Goal: Complete application form: Complete application form

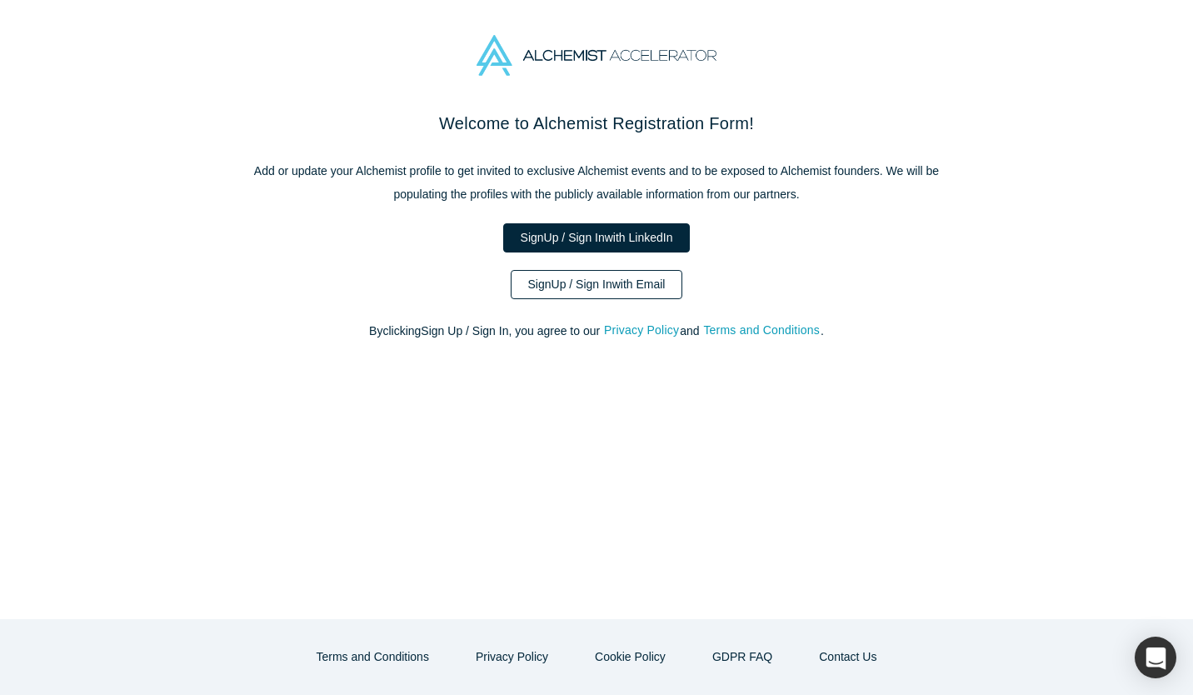
click at [616, 282] on link "Sign Up / Sign In with Email" at bounding box center [597, 284] width 172 height 29
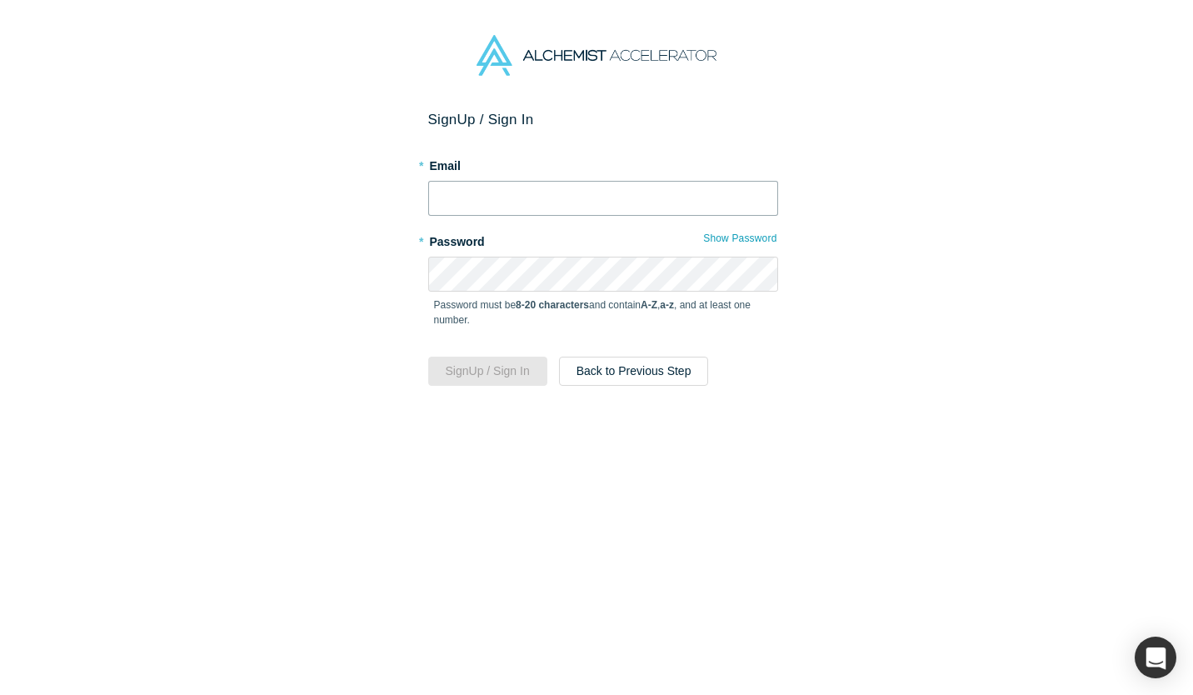
click at [515, 202] on input "text" at bounding box center [603, 198] width 350 height 35
type input "[EMAIL_ADDRESS][DOMAIN_NAME]"
click at [473, 369] on button "Sign Up / Sign In" at bounding box center [487, 371] width 119 height 29
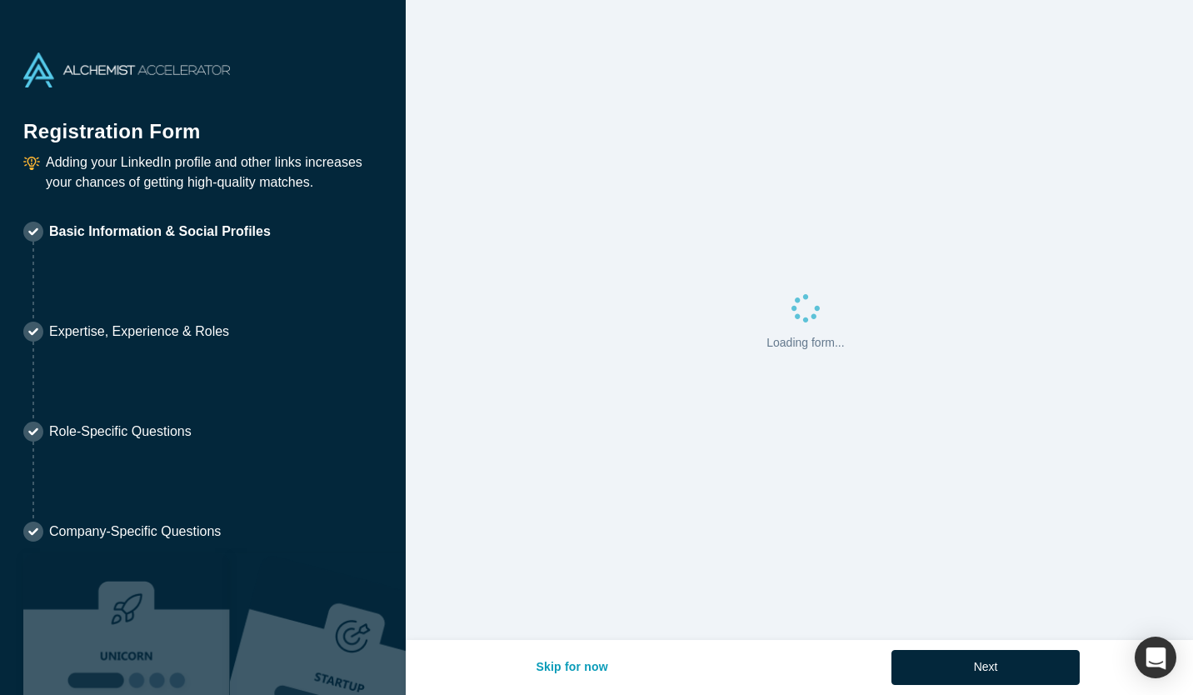
select select "US"
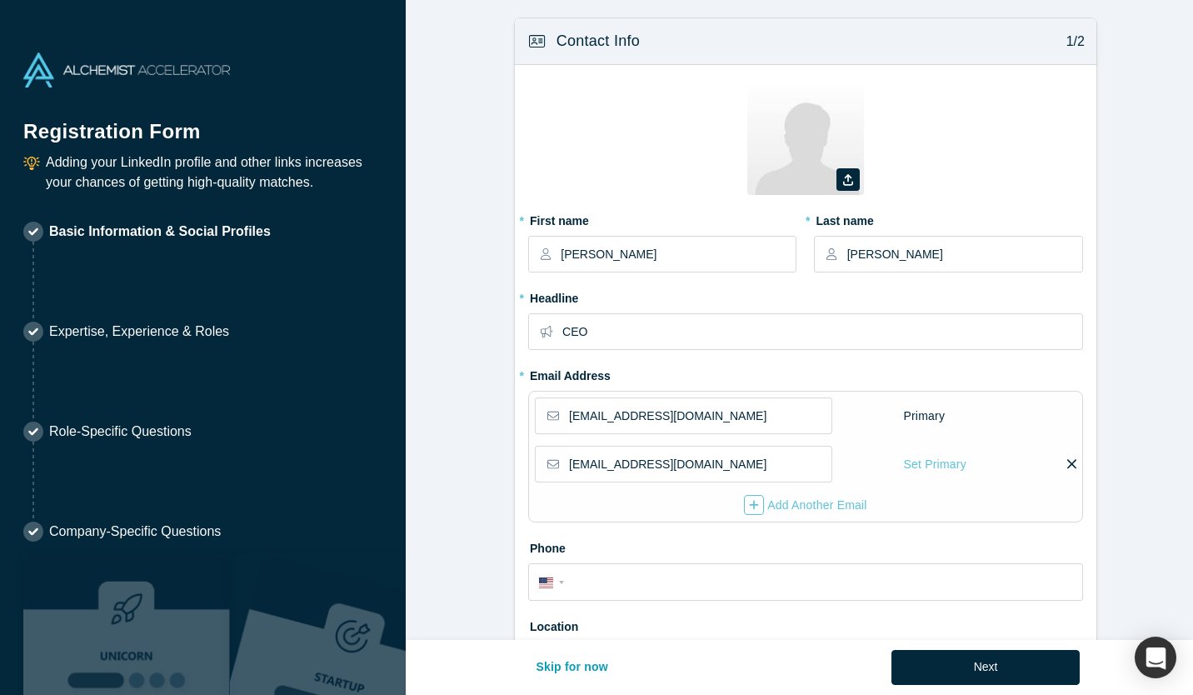
type input "[GEOGRAPHIC_DATA], [GEOGRAPHIC_DATA] of [GEOGRAPHIC_DATA], [GEOGRAPHIC_DATA]"
click at [765, 165] on img at bounding box center [805, 136] width 117 height 117
click at [853, 180] on label at bounding box center [847, 179] width 23 height 22
click at [0, 0] on input "file" at bounding box center [0, 0] width 0 height 0
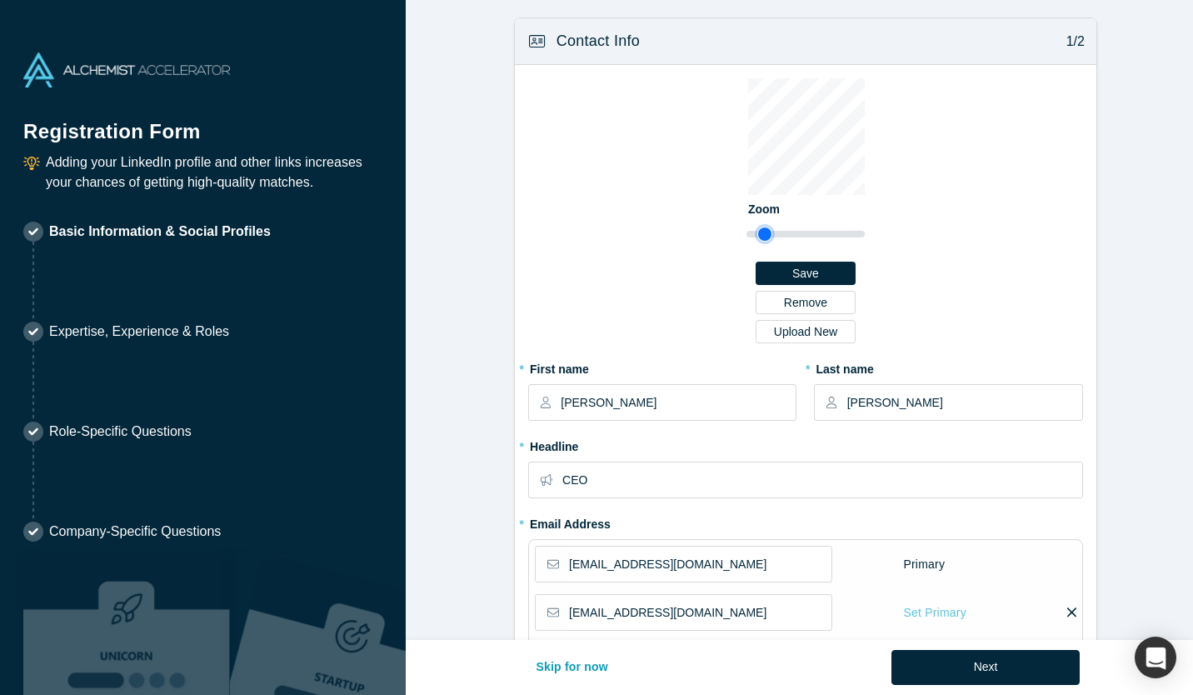
type input "1.11"
click at [758, 238] on input "range" at bounding box center [805, 234] width 118 height 20
click at [784, 242] on div "Zoom Save Remove Upload New" at bounding box center [805, 210] width 118 height 265
click at [793, 269] on button "Save" at bounding box center [806, 273] width 100 height 23
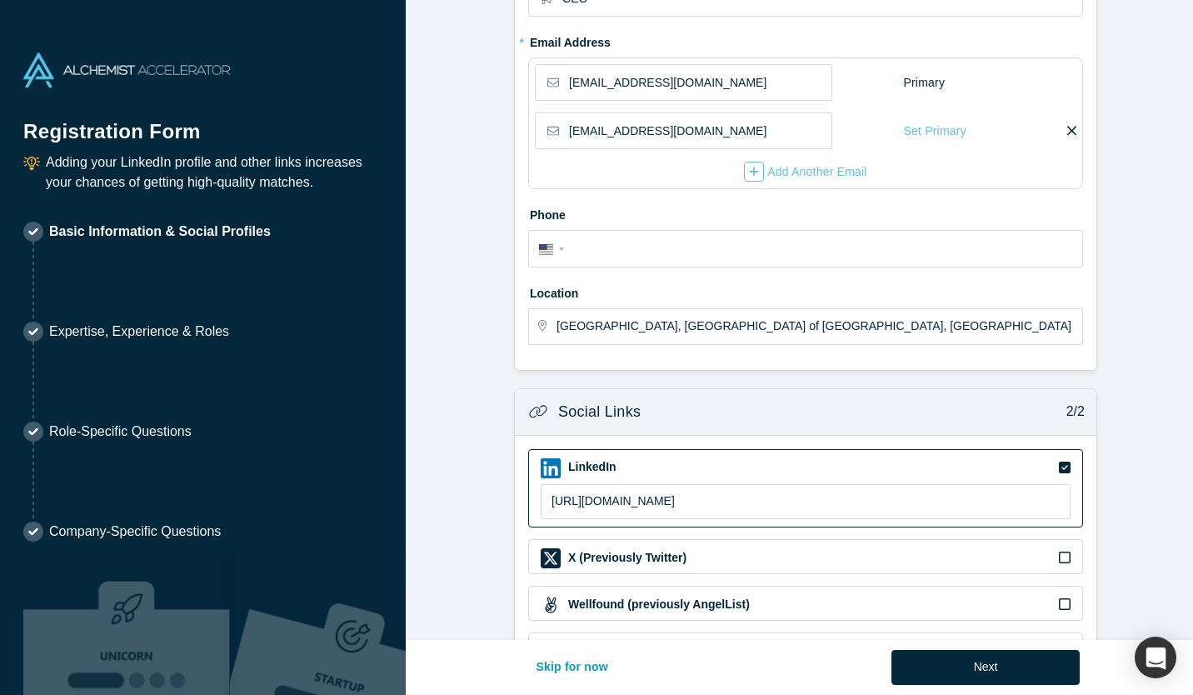
scroll to position [167, 0]
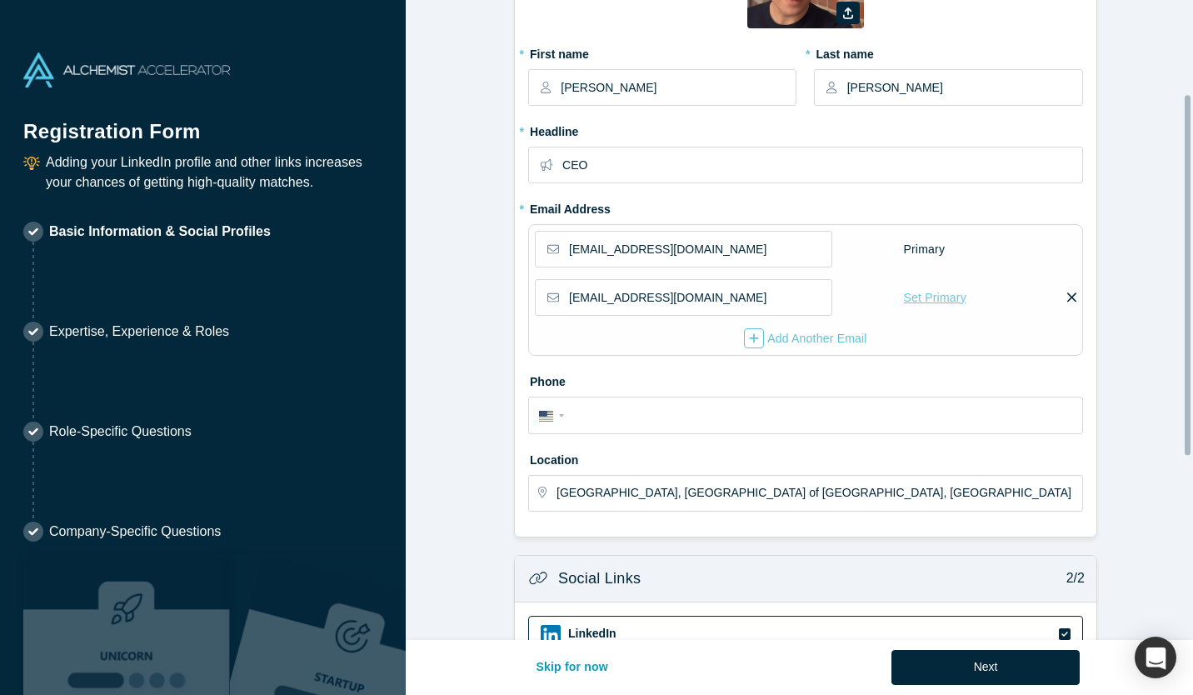
click at [918, 297] on div "Set Primary" at bounding box center [934, 297] width 64 height 29
click at [0, 0] on input "Set Primary" at bounding box center [0, 0] width 0 height 0
click at [913, 294] on div "Primary" at bounding box center [923, 297] width 43 height 29
click at [919, 248] on div "Set Primary" at bounding box center [934, 249] width 64 height 29
click at [0, 0] on input "Set Primary" at bounding box center [0, 0] width 0 height 0
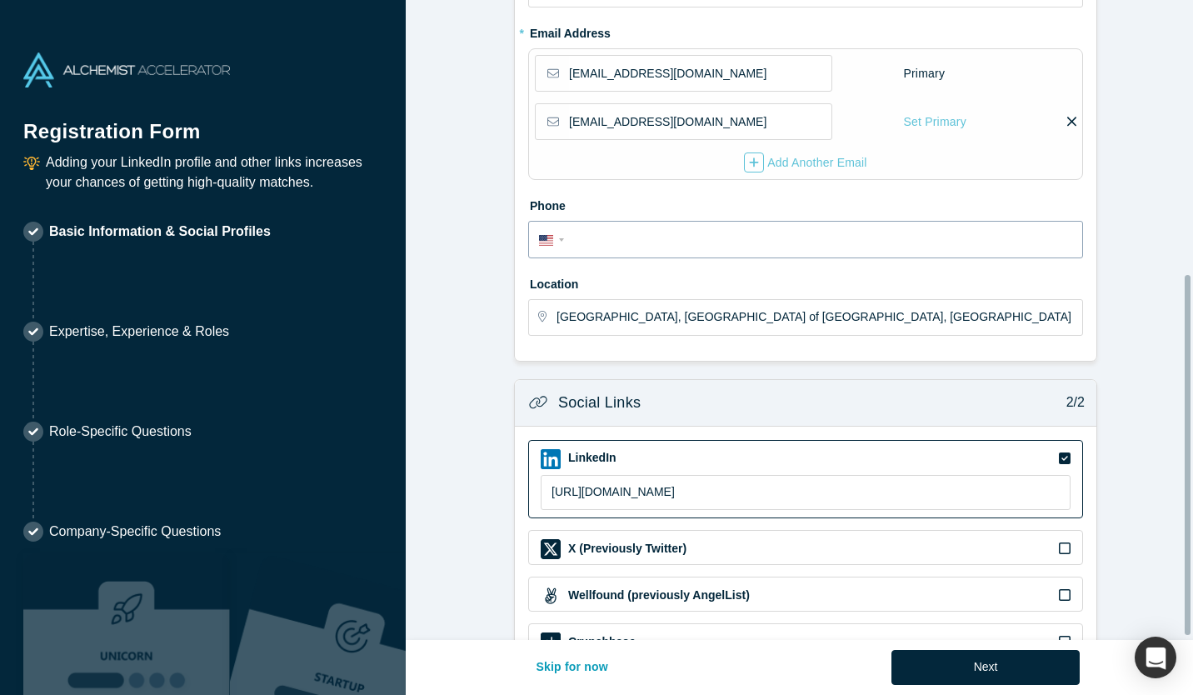
scroll to position [326, 0]
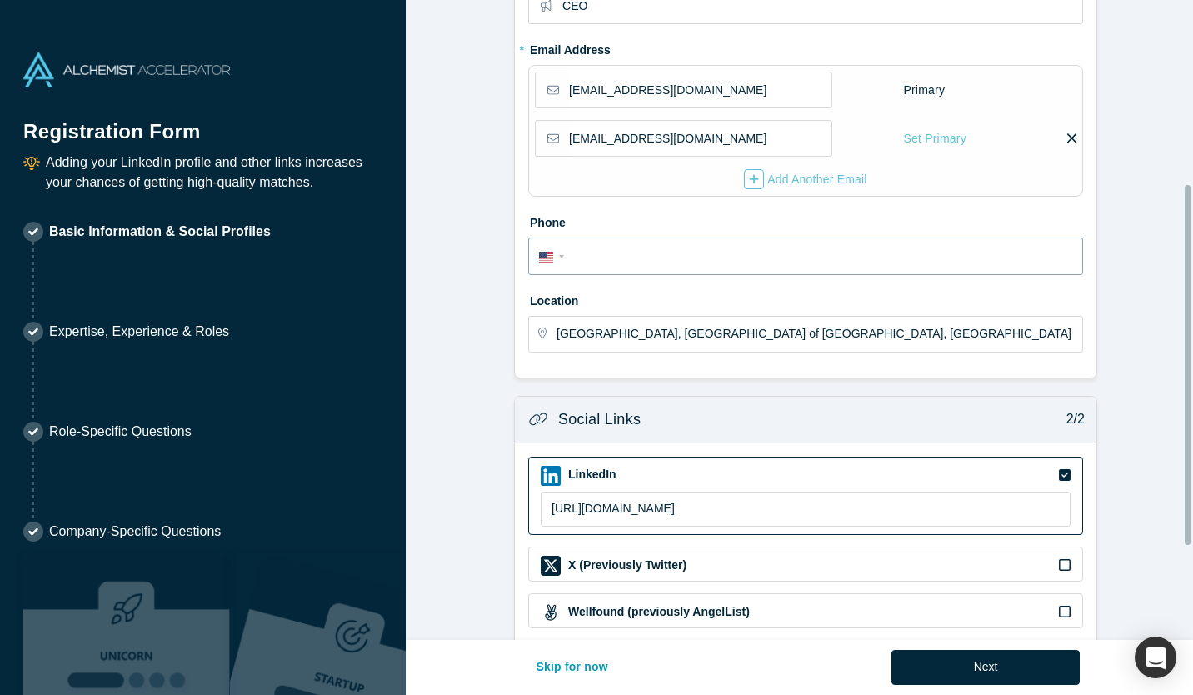
click at [561, 252] on div "International [GEOGRAPHIC_DATA] [GEOGRAPHIC_DATA] [GEOGRAPHIC_DATA] [GEOGRAPHIC…" at bounding box center [554, 255] width 30 height 24
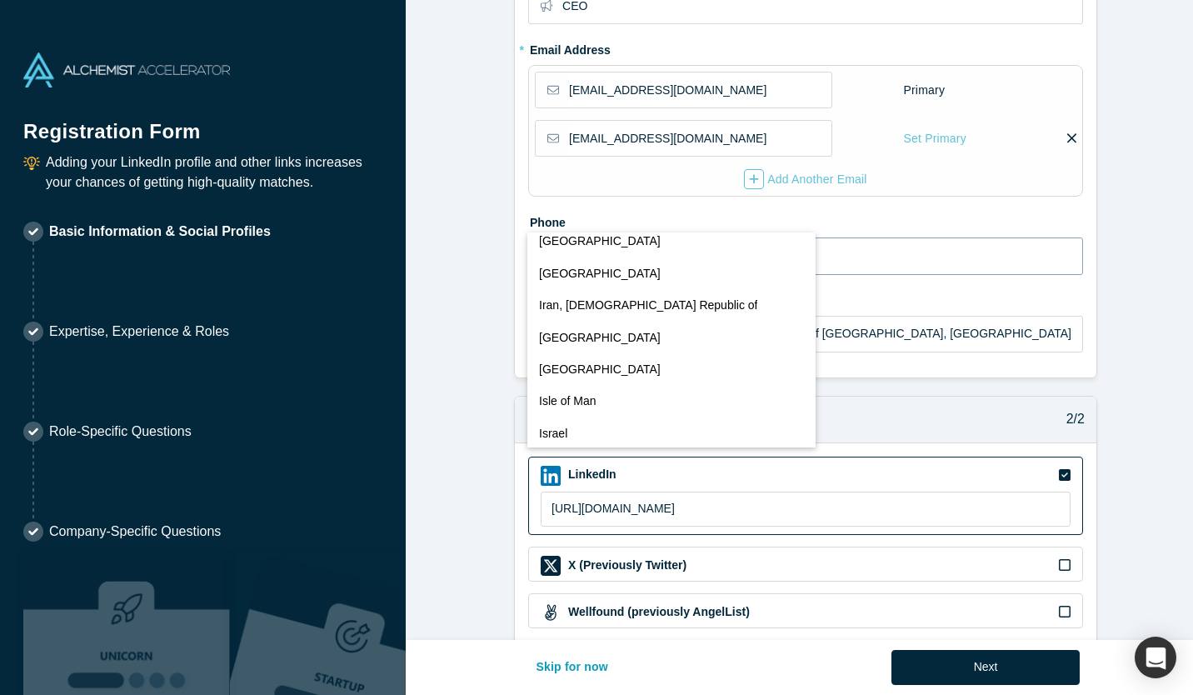
scroll to position [3334, 0]
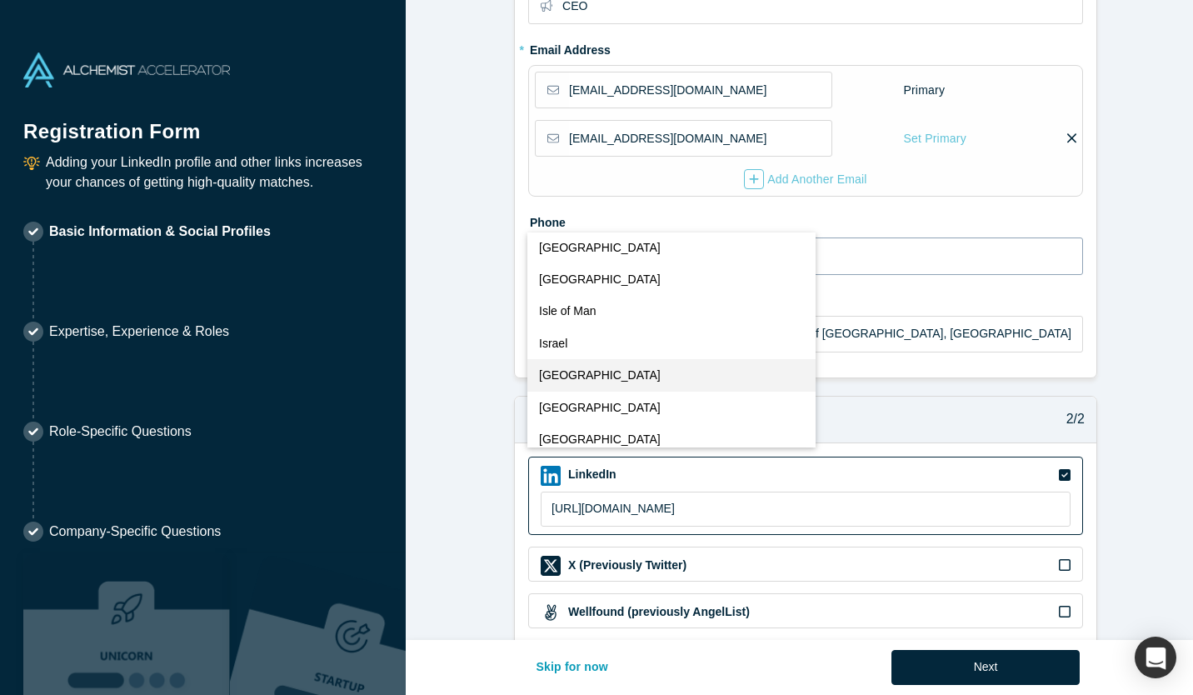
click at [627, 367] on button "[GEOGRAPHIC_DATA]" at bounding box center [671, 375] width 289 height 32
select select "IT"
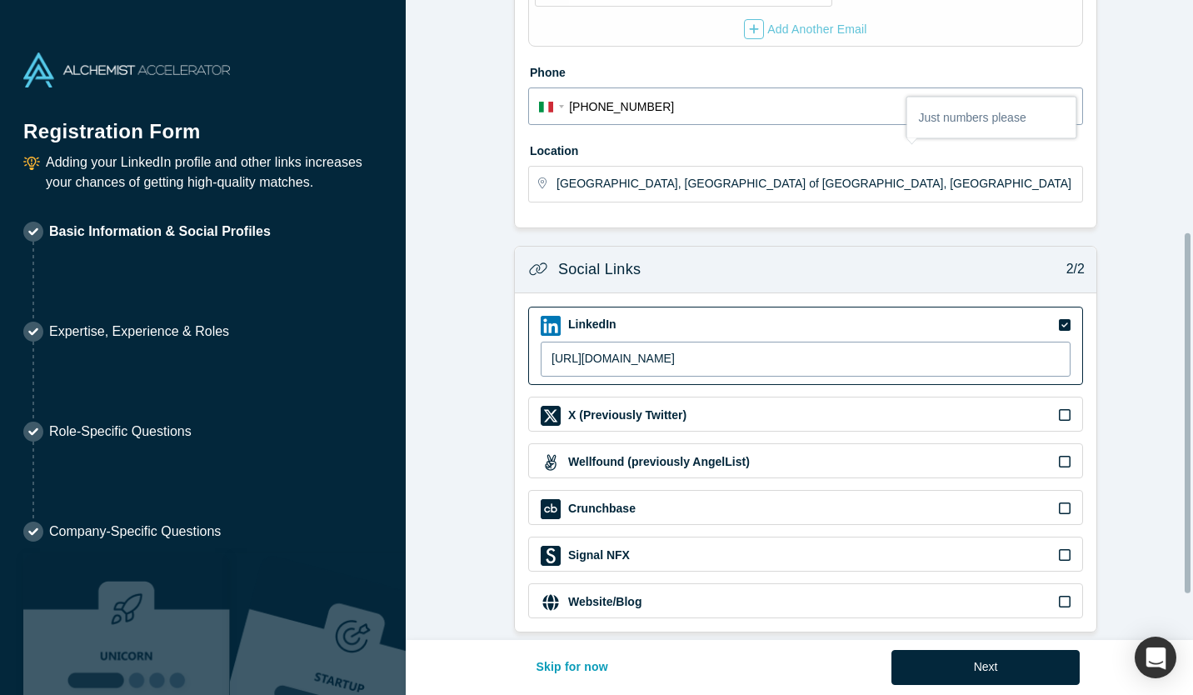
scroll to position [492, 0]
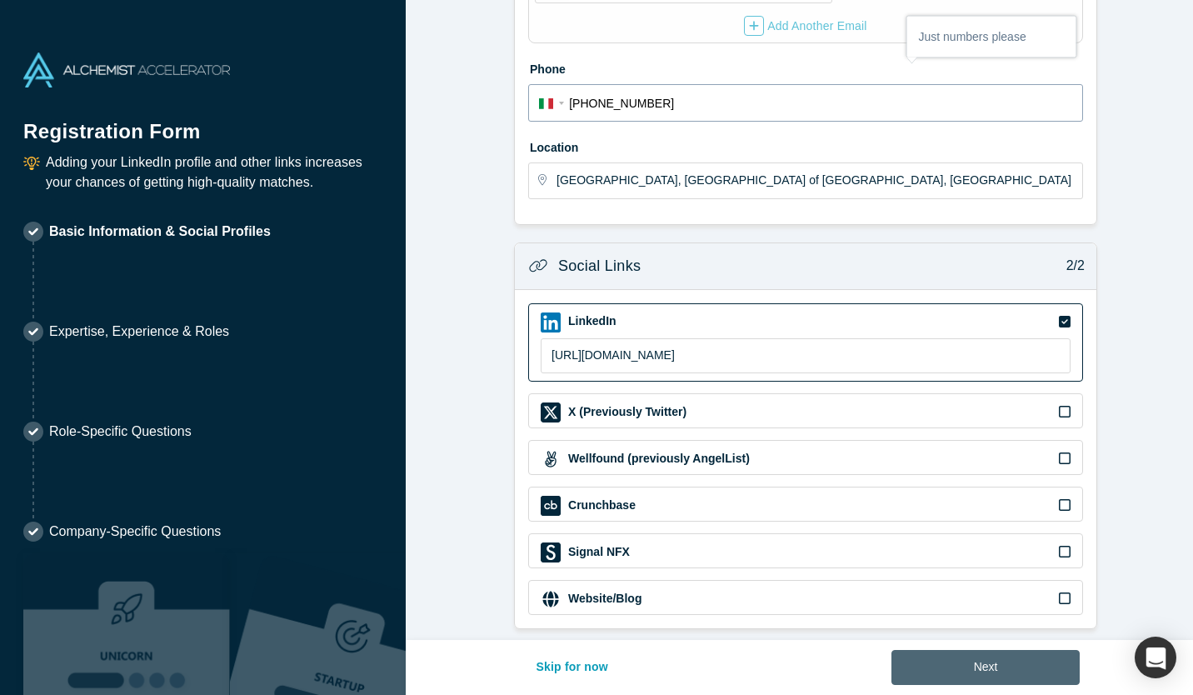
type input "[PHONE_NUMBER]"
click at [1001, 667] on button "Next" at bounding box center [985, 667] width 189 height 35
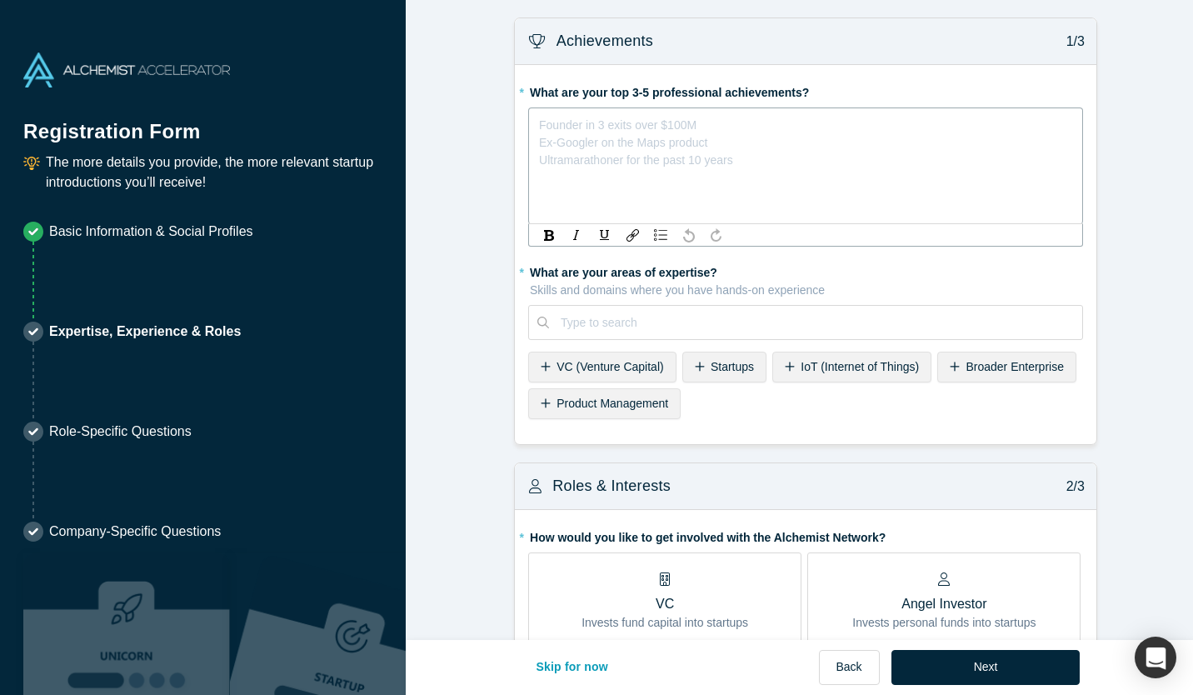
click at [686, 126] on div "rdw-editor" at bounding box center [806, 121] width 532 height 17
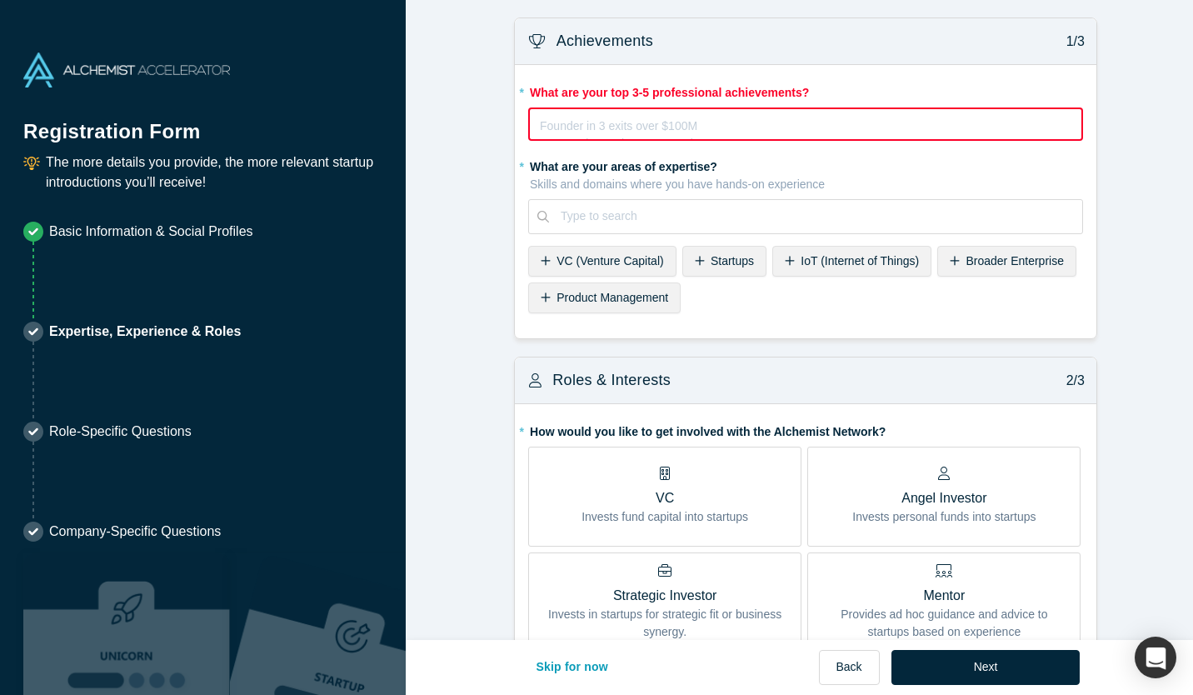
click at [657, 229] on div "Type to search" at bounding box center [815, 215] width 533 height 27
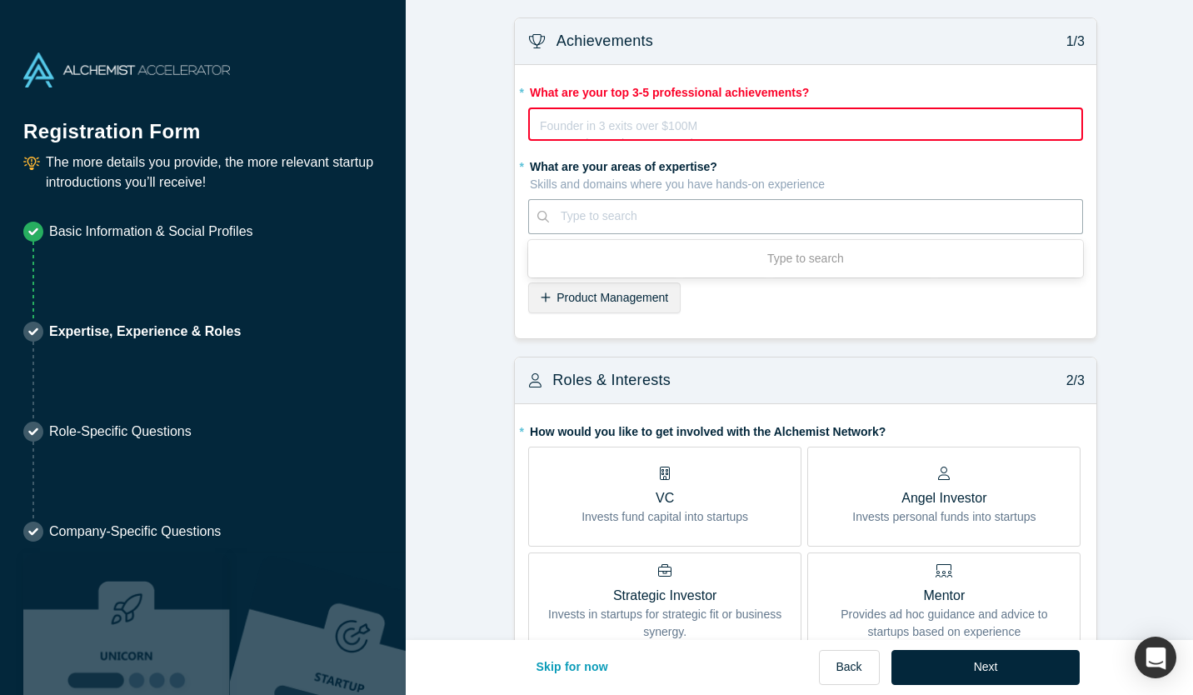
click at [750, 316] on div "* What are your areas of expertise? Skills and domains where you have hands-on …" at bounding box center [805, 235] width 555 height 167
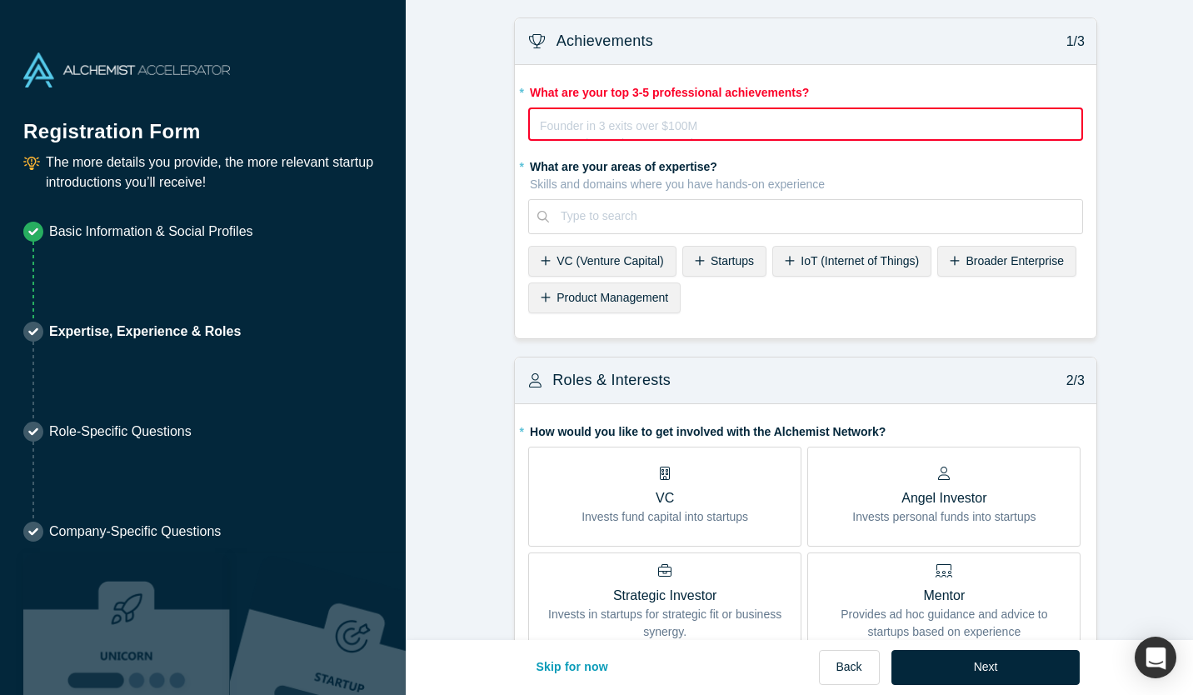
click at [735, 258] on span "Startups" at bounding box center [732, 260] width 43 height 13
